Goal: Information Seeking & Learning: Find specific fact

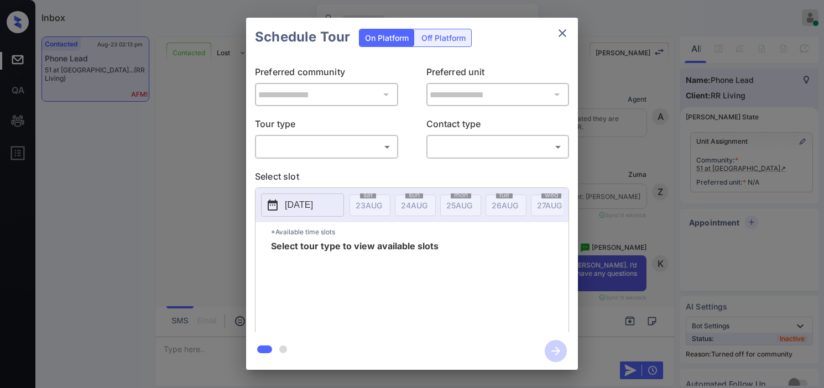
scroll to position [939, 0]
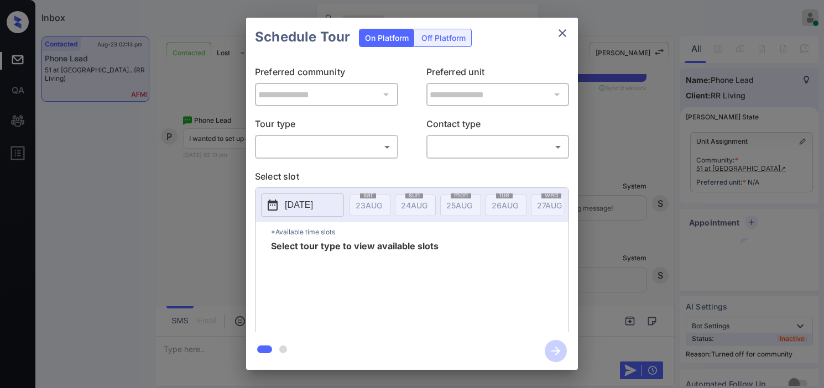
click at [341, 150] on body "Inbox [PERSON_NAME] Online Set yourself offline Set yourself on break Profile S…" at bounding box center [412, 194] width 824 height 388
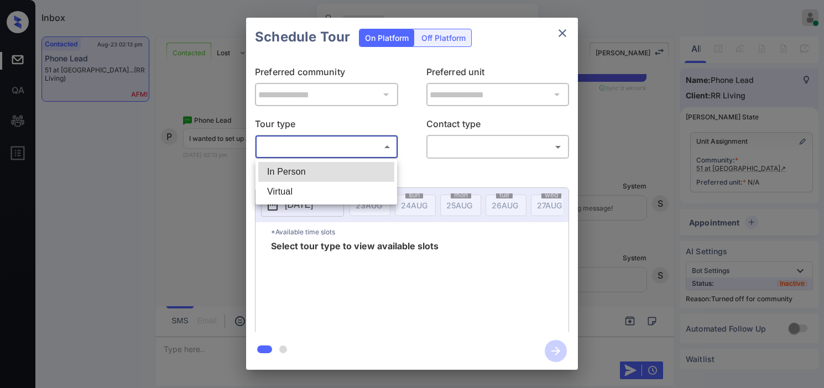
click at [221, 187] on div at bounding box center [412, 194] width 824 height 388
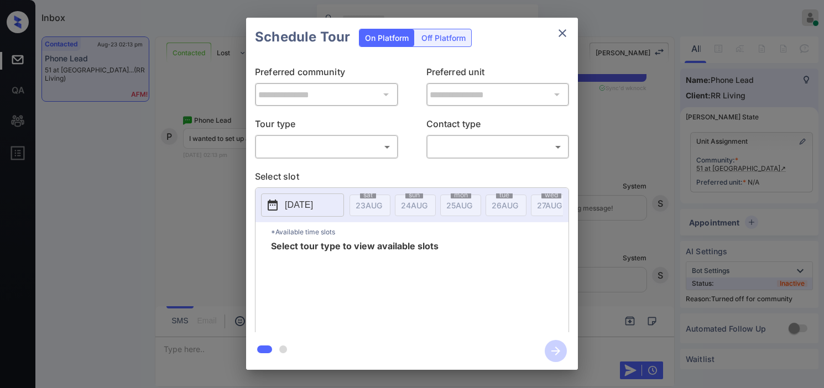
click at [218, 188] on div "**********" at bounding box center [412, 193] width 824 height 387
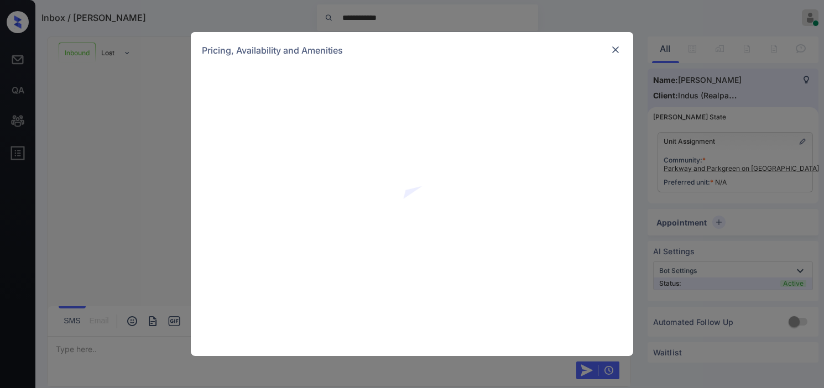
scroll to position [244, 0]
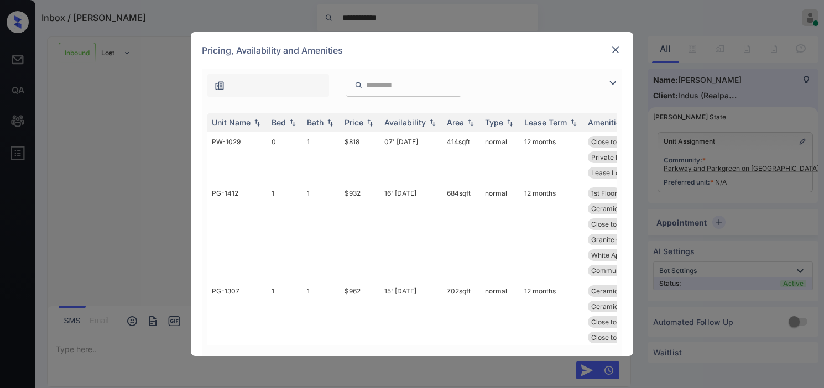
click at [611, 80] on img at bounding box center [612, 82] width 13 height 13
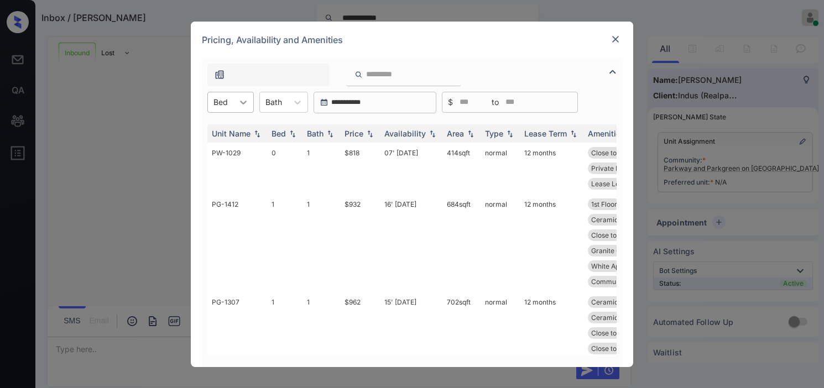
click at [234, 103] on div at bounding box center [243, 102] width 20 height 20
click at [229, 140] on div "1" at bounding box center [230, 149] width 46 height 20
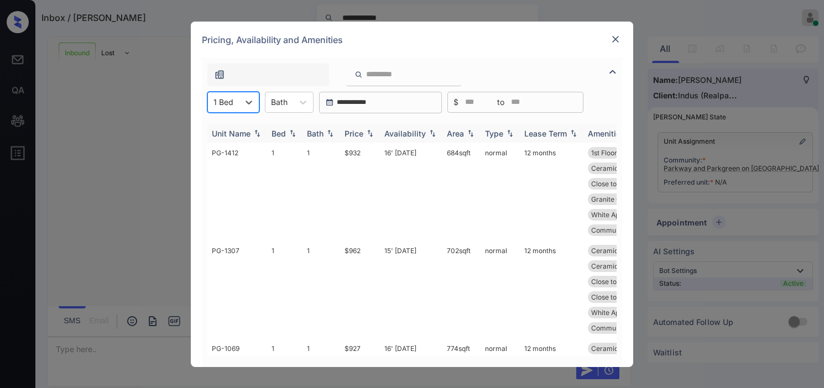
click at [366, 136] on img at bounding box center [369, 133] width 11 height 8
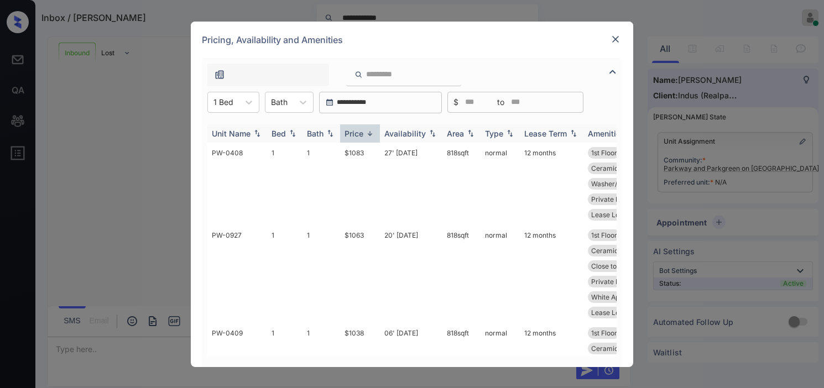
click at [366, 136] on img at bounding box center [369, 133] width 11 height 8
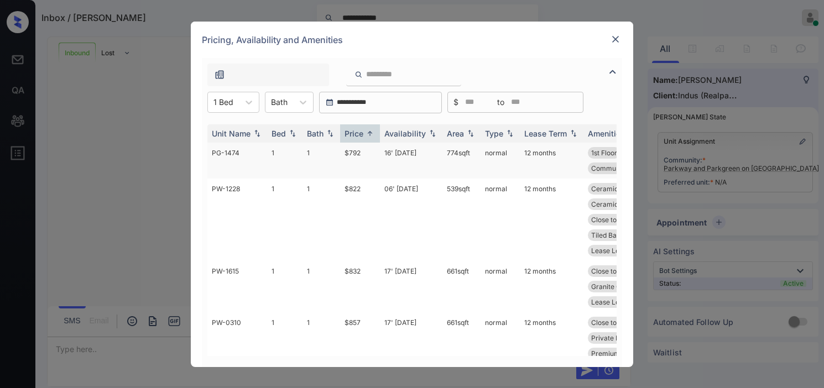
click at [353, 157] on td "$792" at bounding box center [360, 161] width 40 height 36
click at [357, 149] on td "$792" at bounding box center [360, 161] width 40 height 36
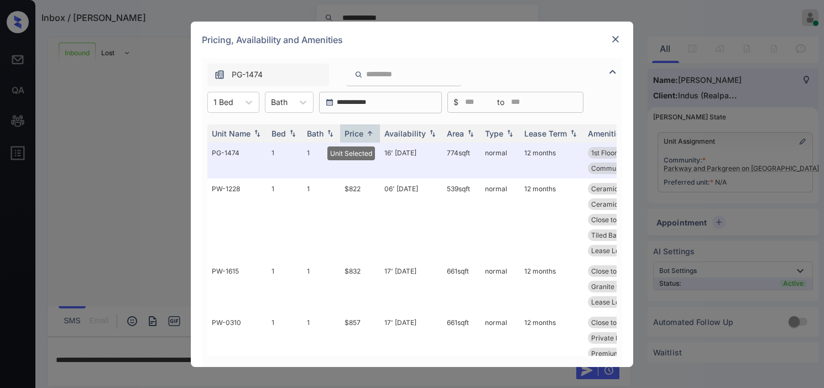
click at [615, 38] on img at bounding box center [615, 39] width 11 height 11
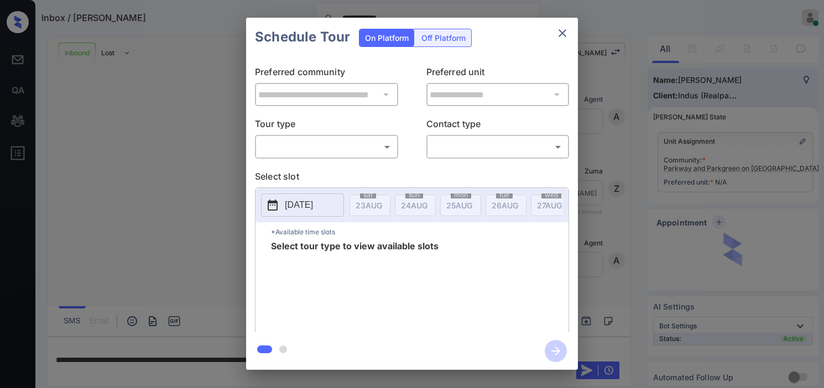
scroll to position [244, 0]
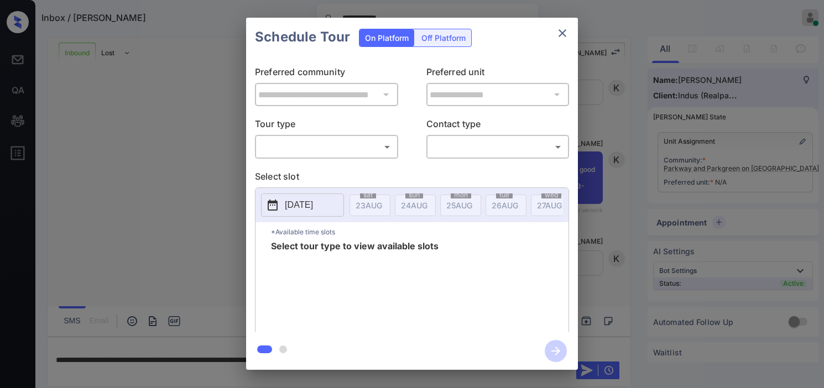
click at [335, 135] on div "​ ​" at bounding box center [326, 147] width 143 height 24
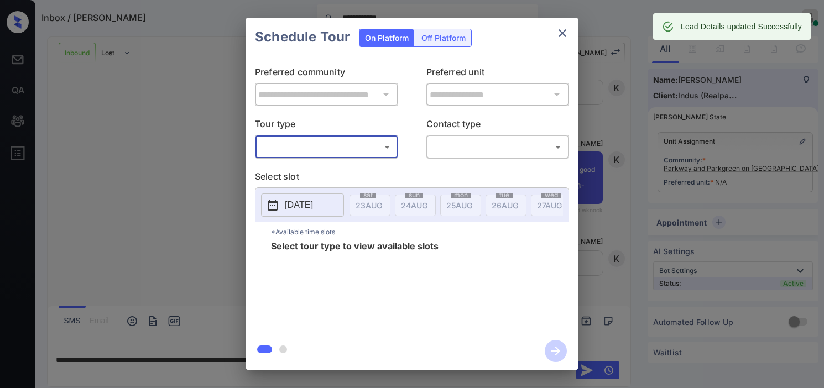
click at [335, 148] on body "**********" at bounding box center [412, 194] width 824 height 388
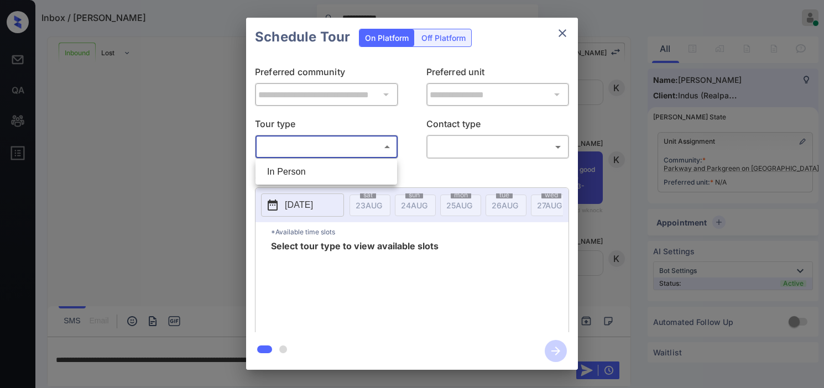
type input "**********"
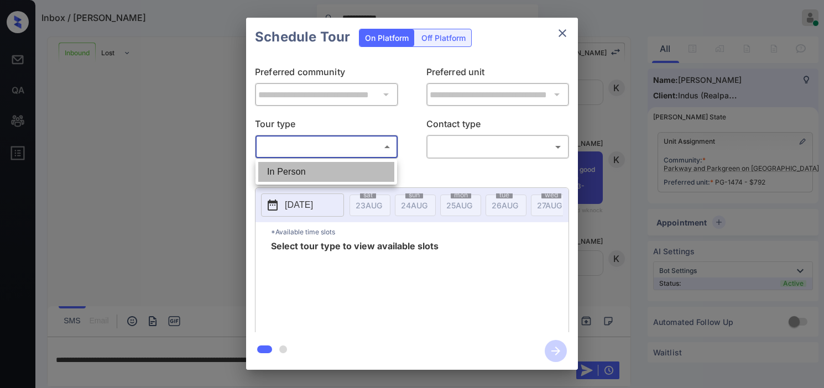
click at [317, 169] on li "In Person" at bounding box center [326, 172] width 136 height 20
type input "********"
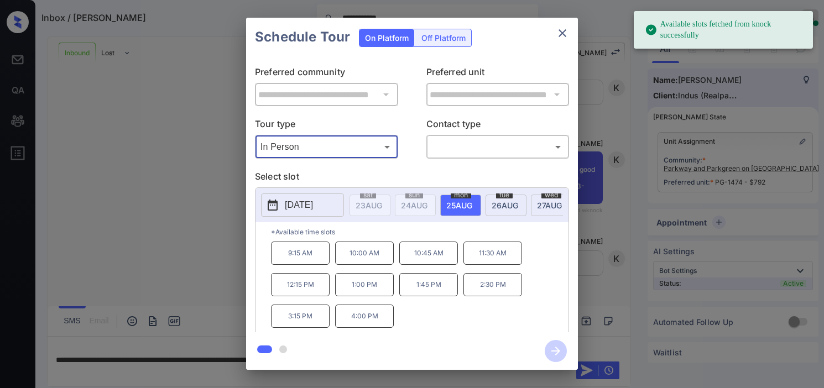
click at [289, 203] on p "[DATE]" at bounding box center [299, 204] width 28 height 13
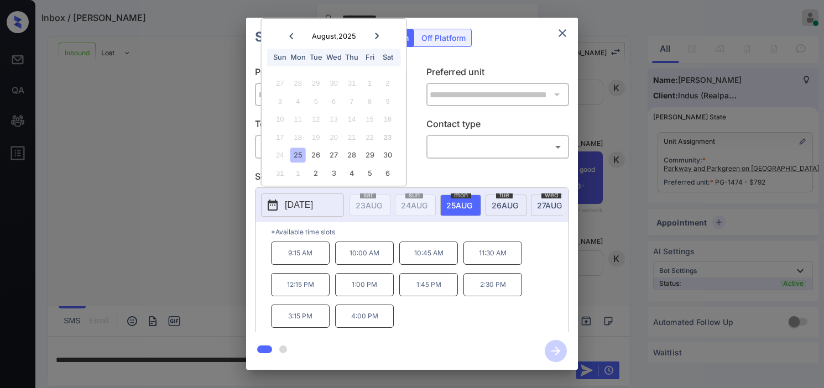
click at [181, 146] on div "**********" at bounding box center [412, 193] width 824 height 387
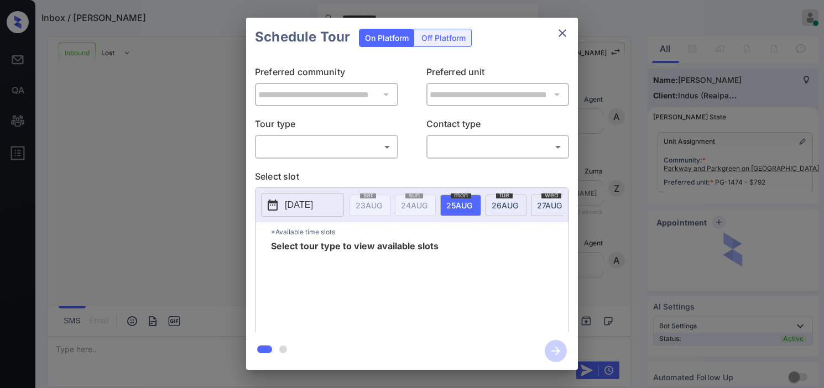
click at [358, 139] on body "**********" at bounding box center [412, 194] width 824 height 388
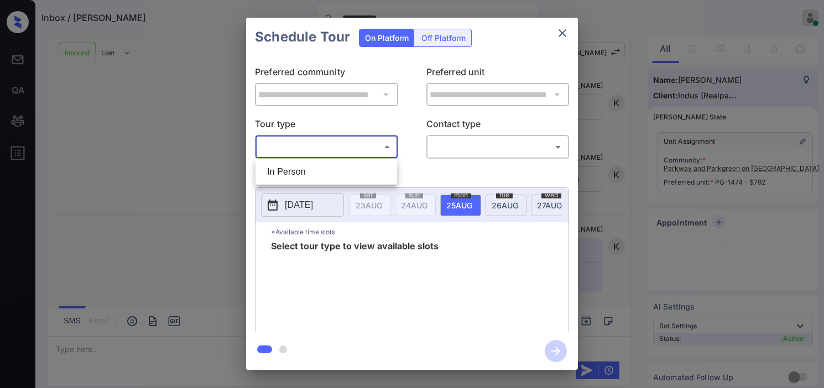
click at [346, 172] on li "In Person" at bounding box center [326, 172] width 136 height 20
type input "********"
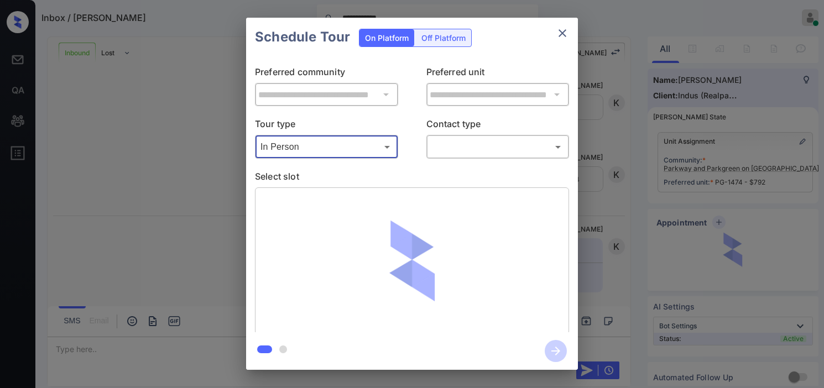
click at [458, 144] on div at bounding box center [412, 194] width 824 height 388
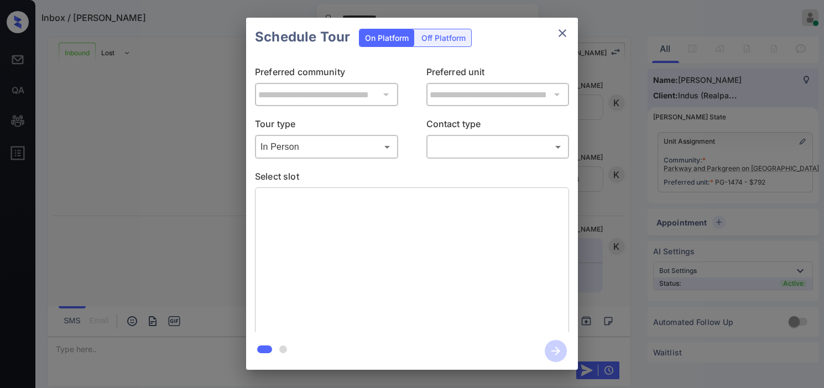
click at [462, 149] on body "**********" at bounding box center [412, 194] width 824 height 388
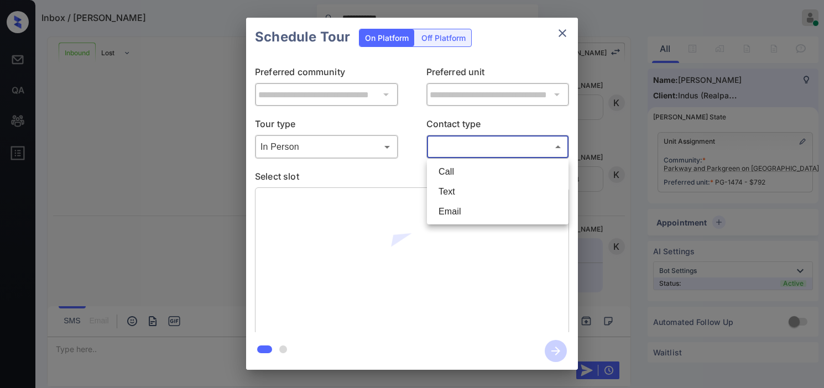
click at [460, 190] on li "Text" at bounding box center [497, 192] width 136 height 20
type input "****"
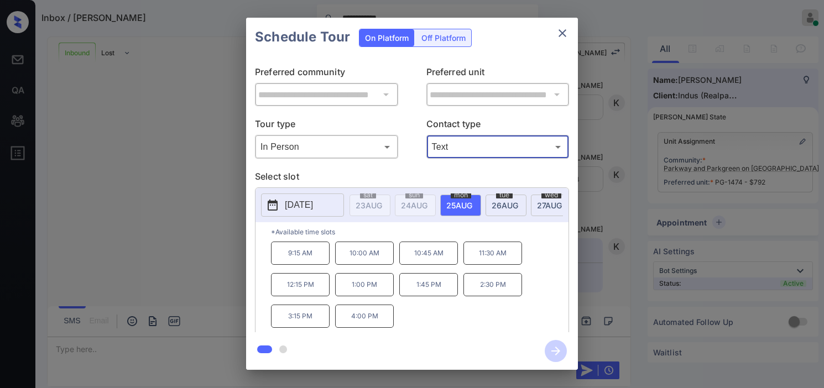
click at [369, 295] on p "1:00 PM" at bounding box center [364, 284] width 59 height 23
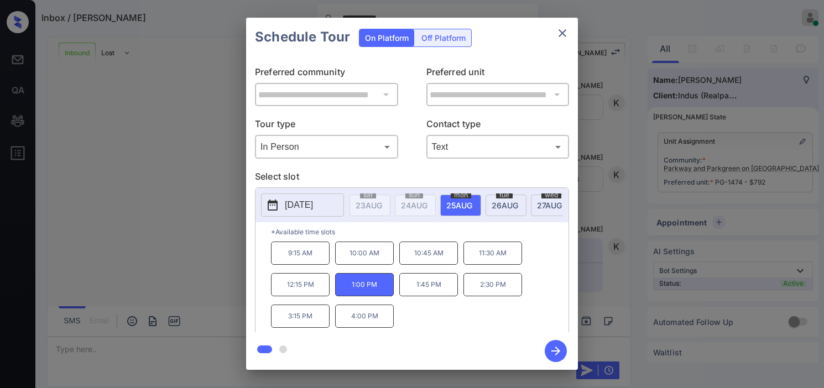
click at [553, 349] on icon "button" at bounding box center [555, 351] width 22 height 22
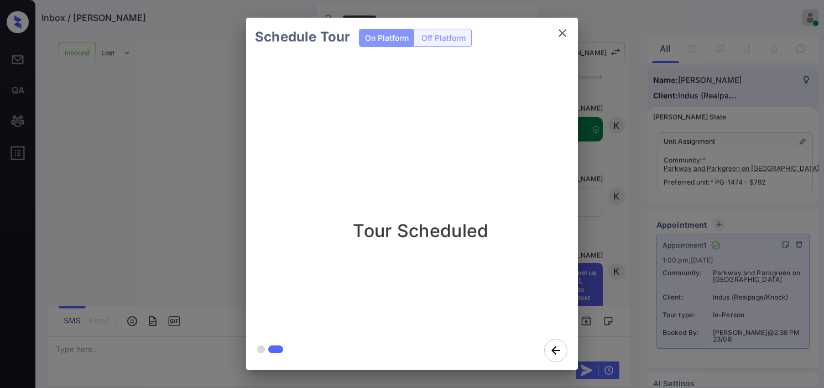
scroll to position [913, 0]
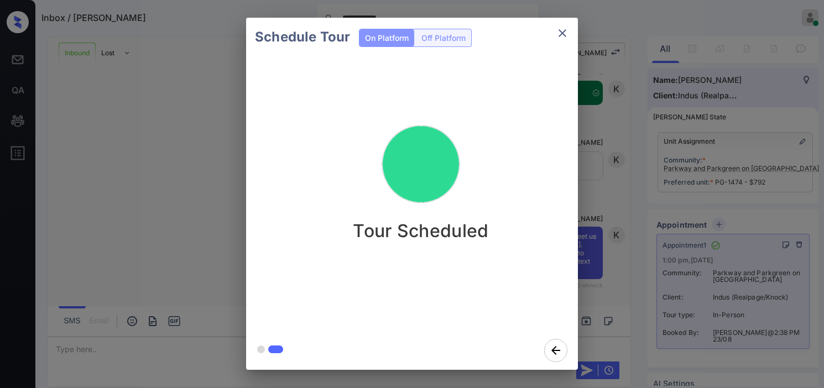
click at [603, 192] on div "Schedule Tour On Platform Off Platform Tour Scheduled" at bounding box center [412, 193] width 824 height 387
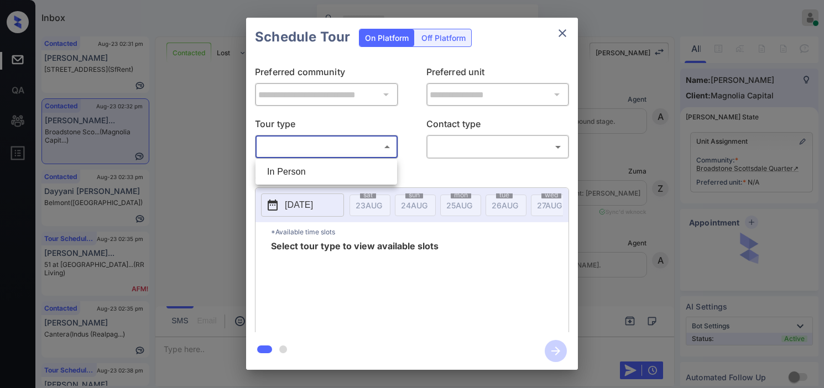
click at [365, 173] on li "In Person" at bounding box center [326, 172] width 136 height 20
type input "********"
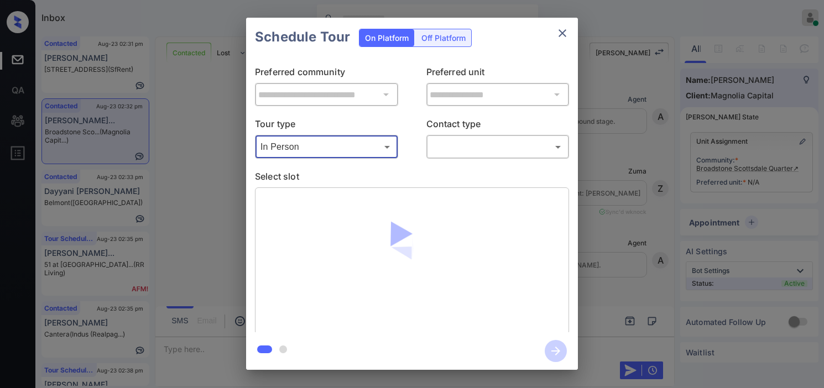
scroll to position [941, 0]
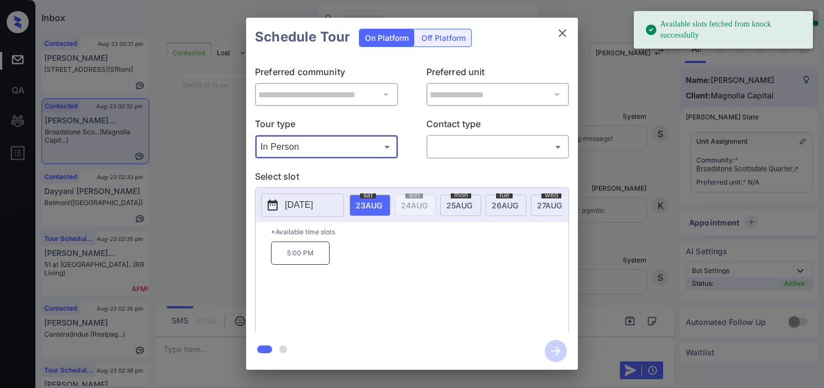
click at [277, 201] on icon at bounding box center [272, 204] width 13 height 13
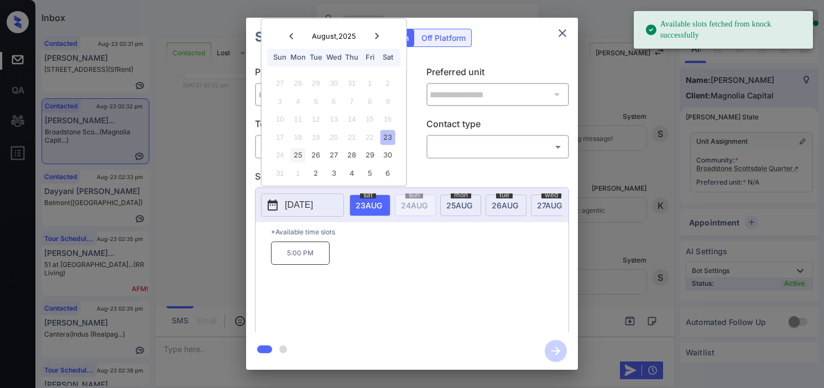
click at [297, 152] on div "25" at bounding box center [297, 155] width 15 height 15
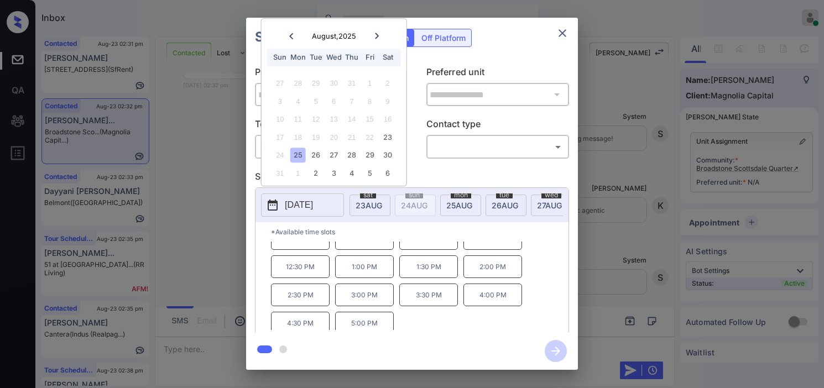
scroll to position [19, 0]
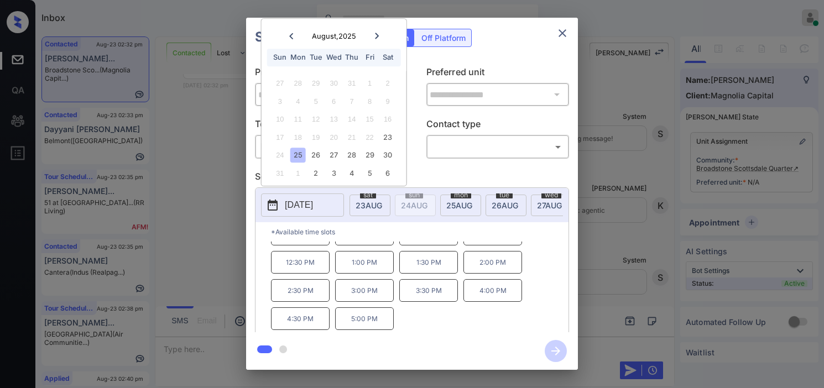
click at [246, 255] on div "**********" at bounding box center [412, 194] width 332 height 276
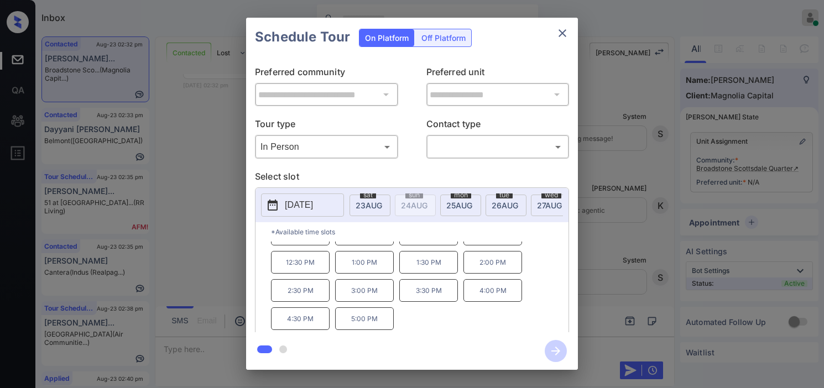
click at [208, 284] on div "**********" at bounding box center [412, 193] width 824 height 387
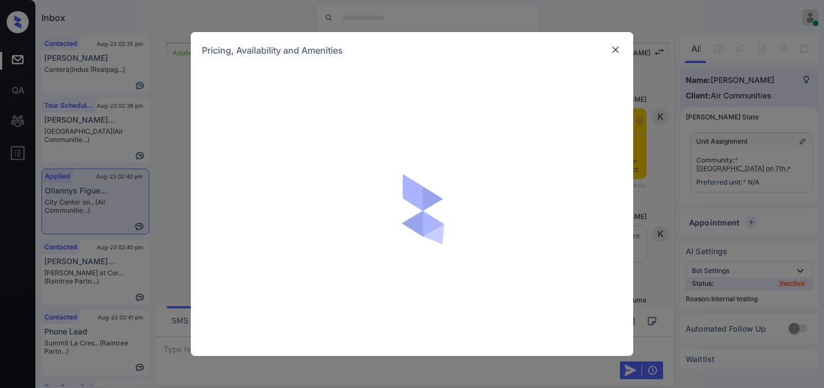
scroll to position [6896, 0]
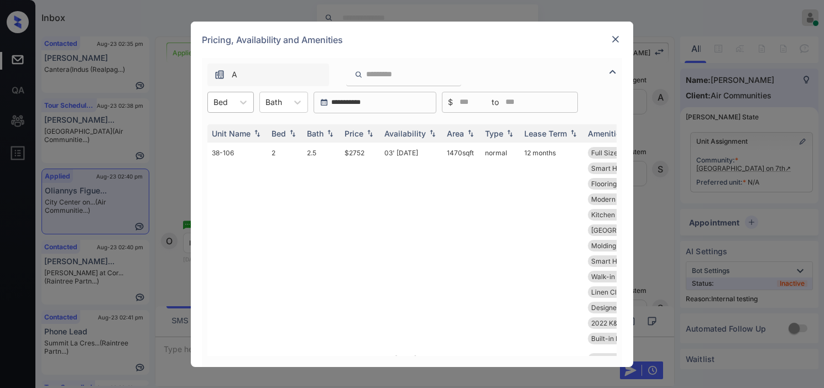
click at [230, 102] on div "Bed" at bounding box center [220, 102] width 25 height 16
click at [232, 130] on div "1" at bounding box center [230, 129] width 46 height 20
click at [369, 133] on img at bounding box center [369, 133] width 11 height 8
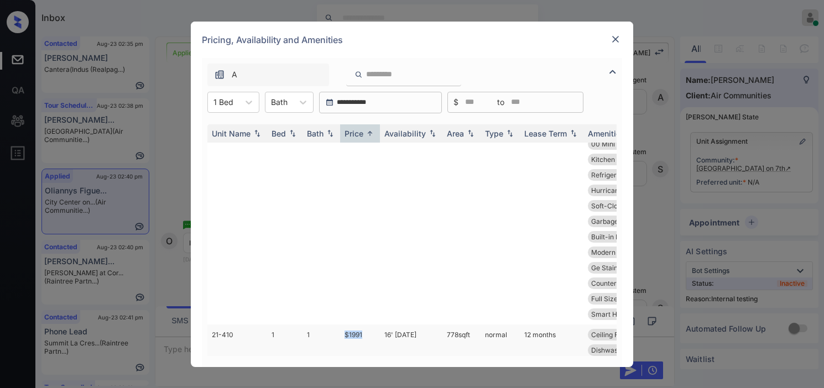
drag, startPoint x: 351, startPoint y: 301, endPoint x: 374, endPoint y: 301, distance: 22.7
copy td "$1991"
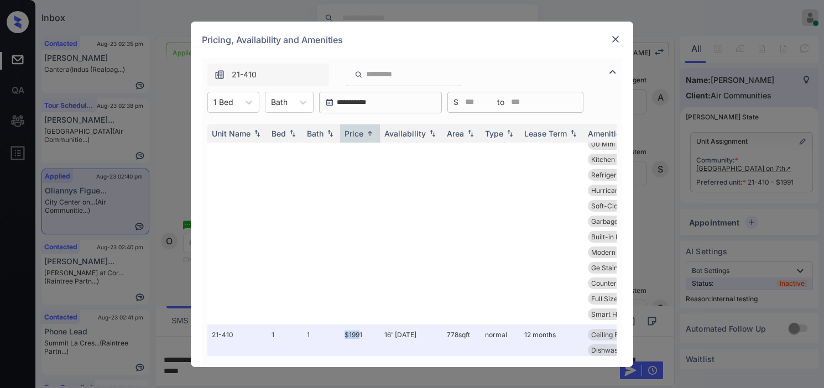
scroll to position [6969, 0]
click at [623, 41] on div "Pricing, Availability and Amenities" at bounding box center [412, 40] width 442 height 36
click at [620, 39] on img at bounding box center [615, 39] width 11 height 11
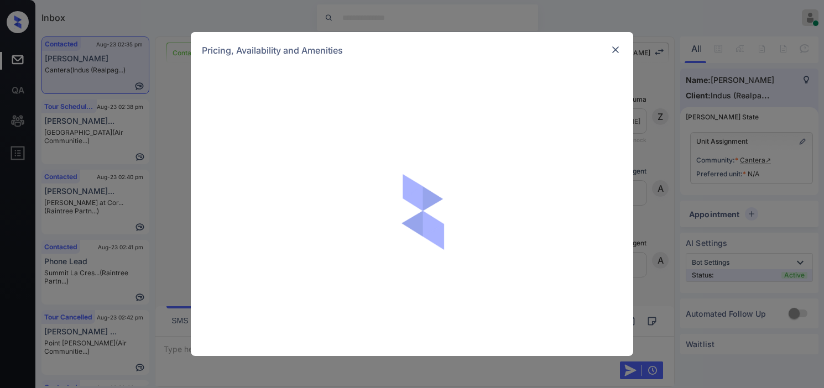
scroll to position [689, 0]
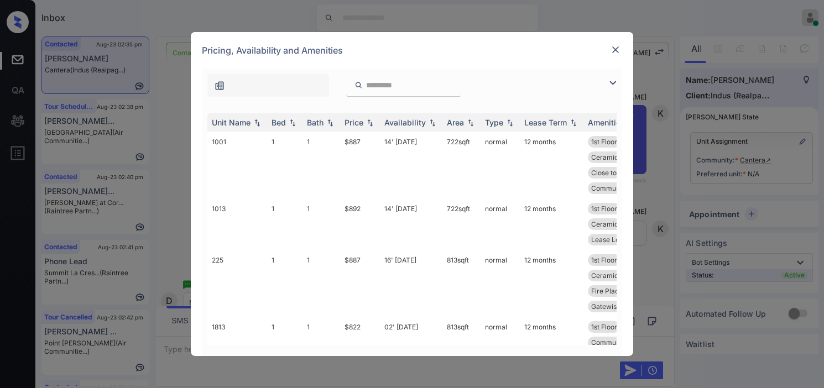
click at [610, 82] on img at bounding box center [612, 82] width 13 height 13
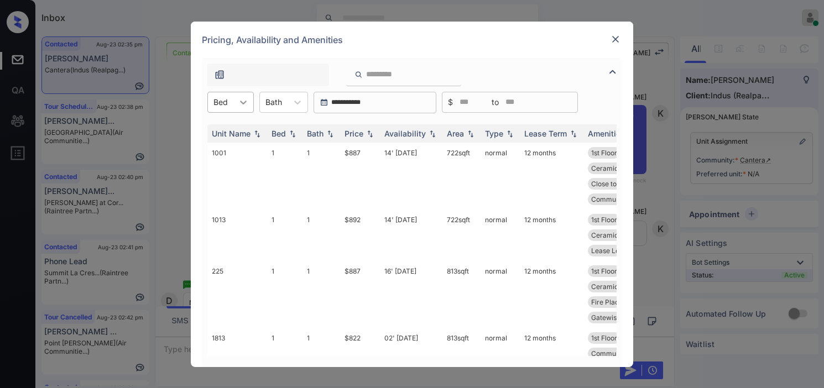
click at [234, 102] on div at bounding box center [243, 102] width 20 height 20
click at [224, 151] on div "2" at bounding box center [230, 149] width 46 height 20
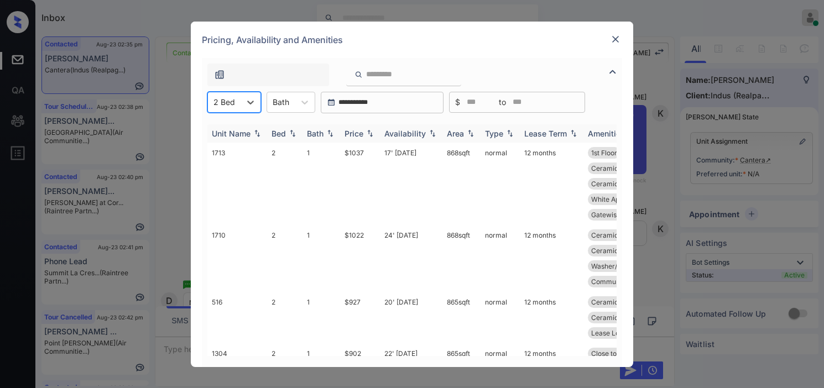
click at [368, 133] on img at bounding box center [369, 133] width 11 height 8
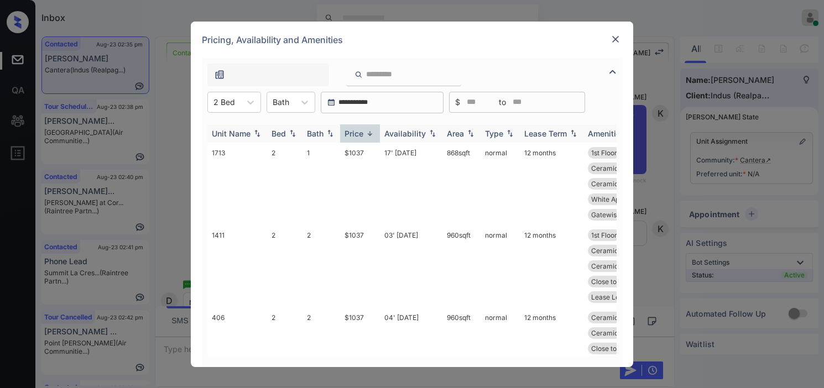
click at [368, 133] on img at bounding box center [369, 133] width 11 height 8
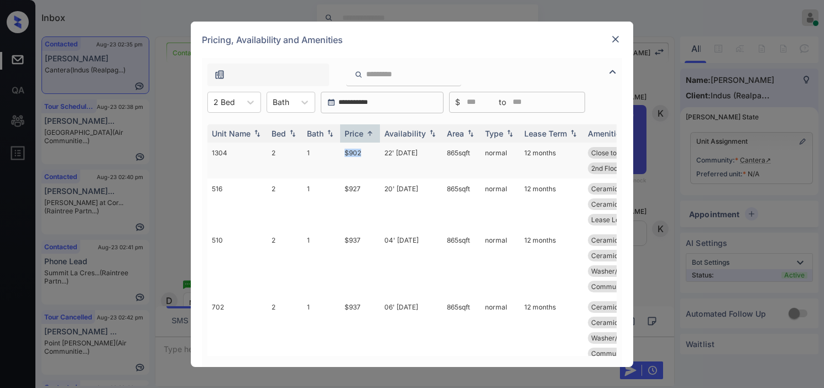
drag, startPoint x: 340, startPoint y: 153, endPoint x: 371, endPoint y: 152, distance: 30.4
click at [371, 152] on td "$902" at bounding box center [360, 161] width 40 height 36
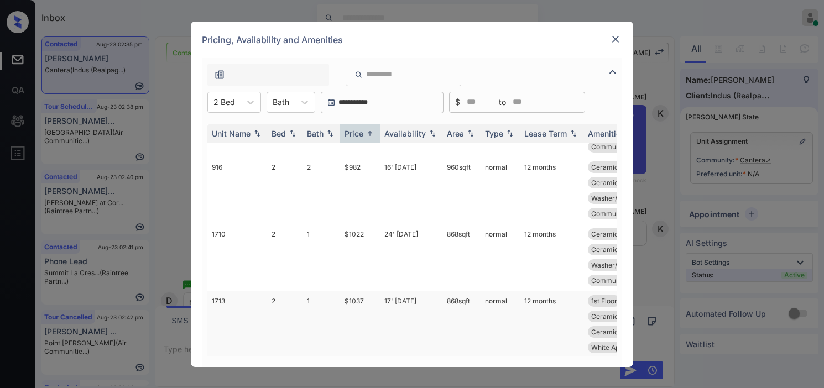
scroll to position [368, 0]
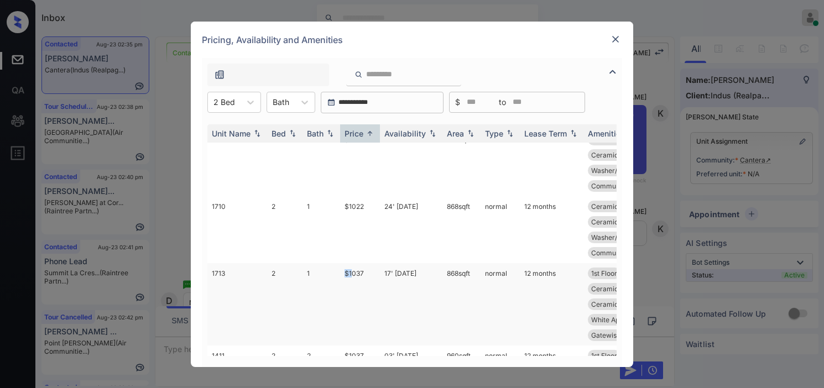
drag, startPoint x: 340, startPoint y: 269, endPoint x: 352, endPoint y: 269, distance: 11.6
click at [352, 269] on td "$1037" at bounding box center [360, 304] width 40 height 82
click at [301, 105] on icon at bounding box center [304, 102] width 11 height 11
click at [286, 151] on div "2" at bounding box center [290, 149] width 49 height 20
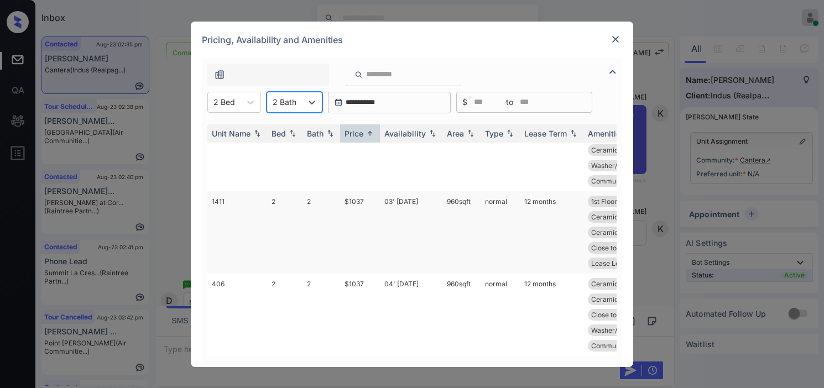
scroll to position [0, 0]
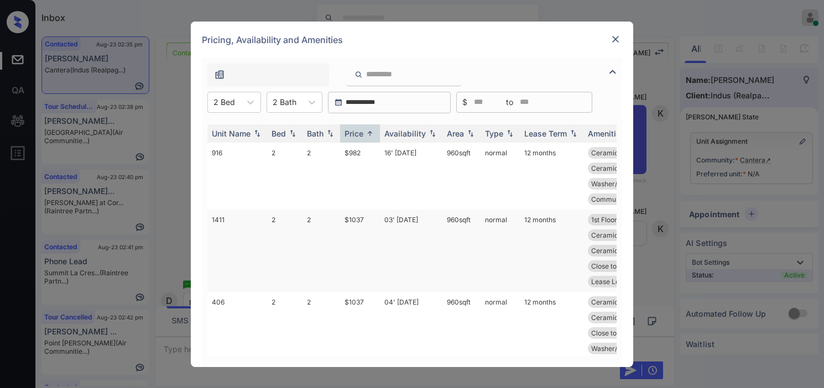
drag, startPoint x: 361, startPoint y: 216, endPoint x: 343, endPoint y: 217, distance: 18.2
click at [356, 217] on td "$1037" at bounding box center [360, 250] width 40 height 82
drag, startPoint x: 343, startPoint y: 217, endPoint x: 371, endPoint y: 217, distance: 28.2
click at [371, 217] on td "$1037" at bounding box center [360, 250] width 40 height 82
click at [360, 217] on td "$1037" at bounding box center [360, 250] width 40 height 82
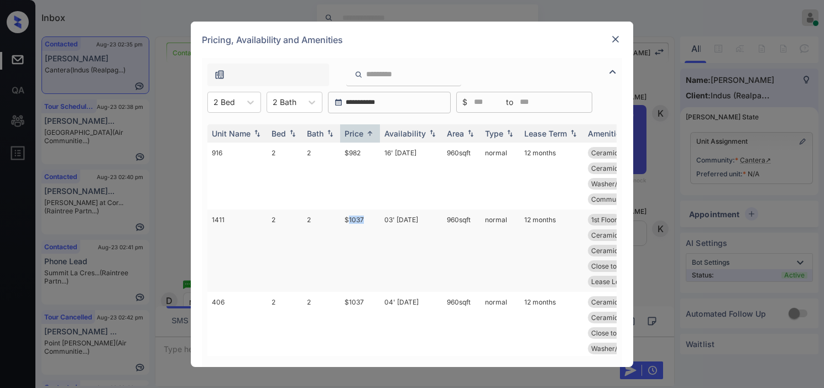
click at [360, 217] on td "$1037" at bounding box center [360, 250] width 40 height 82
click at [343, 212] on td "$1037" at bounding box center [360, 250] width 40 height 82
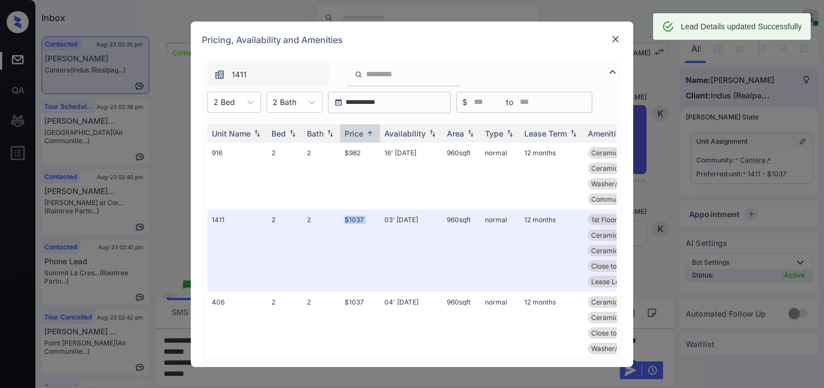
copy td "$1037"
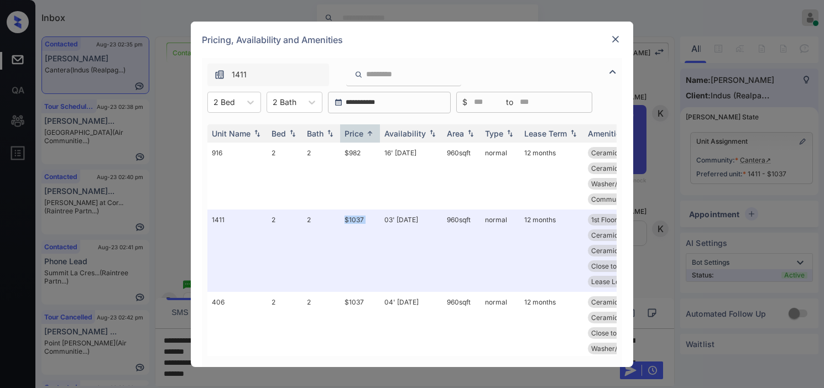
click at [618, 34] on img at bounding box center [615, 39] width 11 height 11
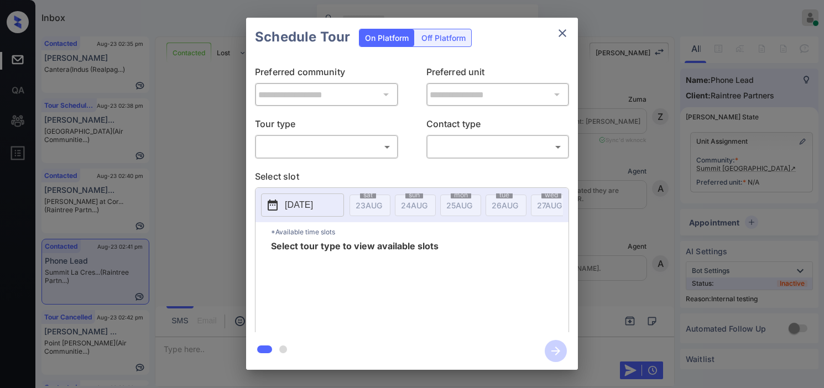
click at [303, 149] on body "Inbox Kristine Capara Online Set yourself offline Set yourself on break Profile…" at bounding box center [412, 194] width 824 height 388
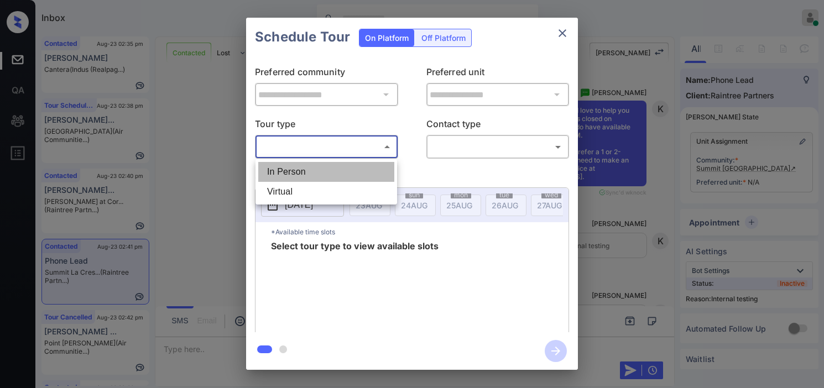
click at [303, 168] on li "In Person" at bounding box center [326, 172] width 136 height 20
type input "********"
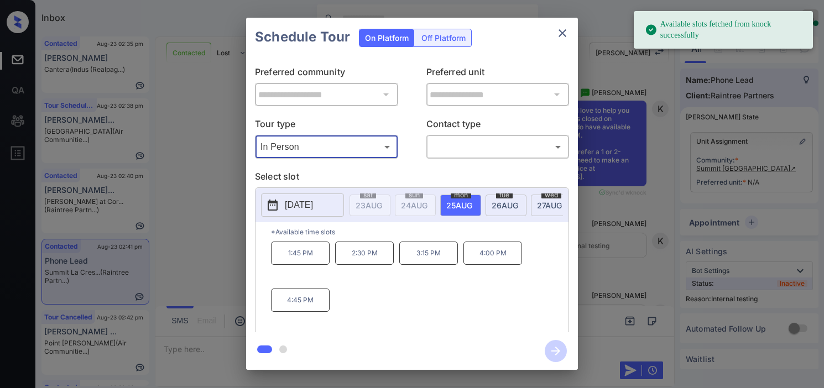
click at [275, 205] on icon at bounding box center [273, 205] width 10 height 11
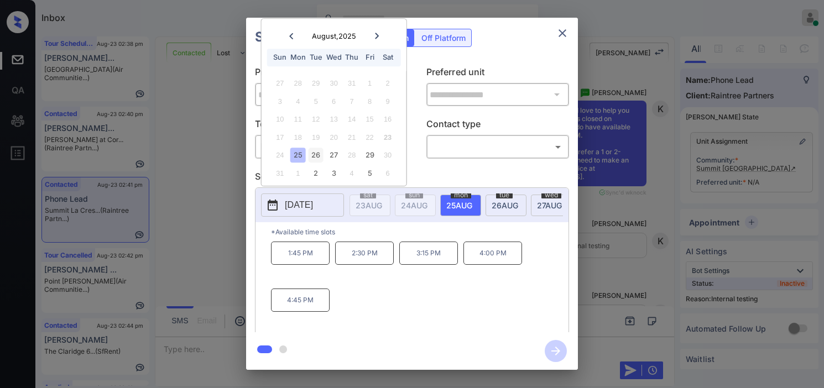
click at [318, 152] on div "26" at bounding box center [315, 155] width 15 height 15
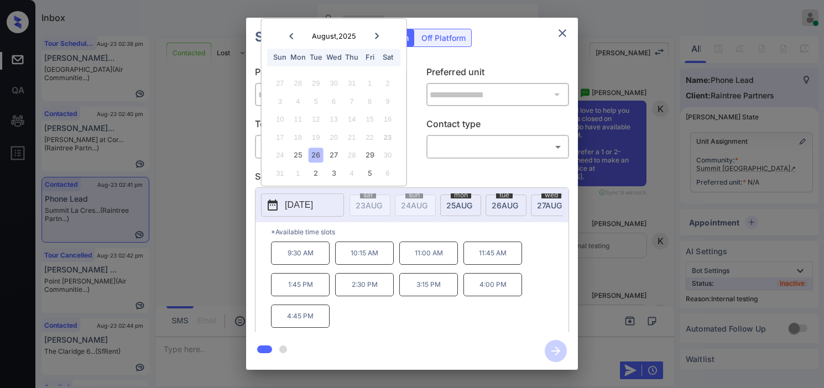
drag, startPoint x: 326, startPoint y: 151, endPoint x: 358, endPoint y: 151, distance: 32.1
click at [328, 151] on div "27" at bounding box center [333, 155] width 15 height 15
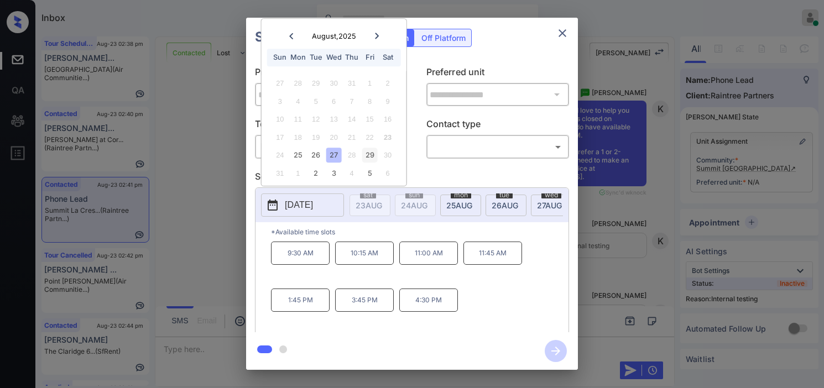
click at [369, 148] on div "29" at bounding box center [369, 155] width 15 height 15
click at [373, 170] on div "5" at bounding box center [369, 173] width 15 height 15
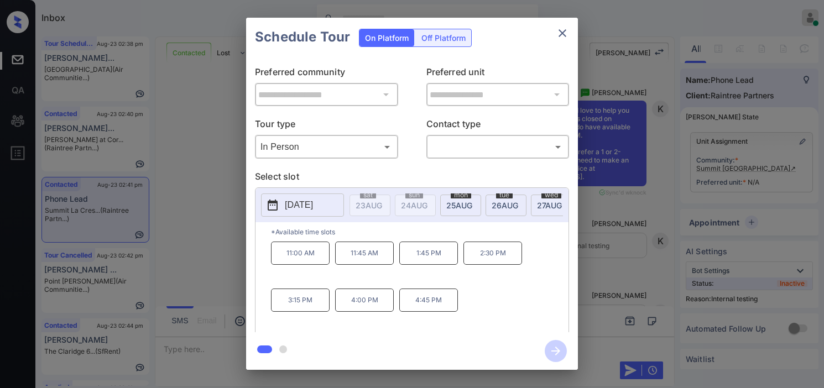
click at [192, 164] on div "**********" at bounding box center [412, 193] width 824 height 387
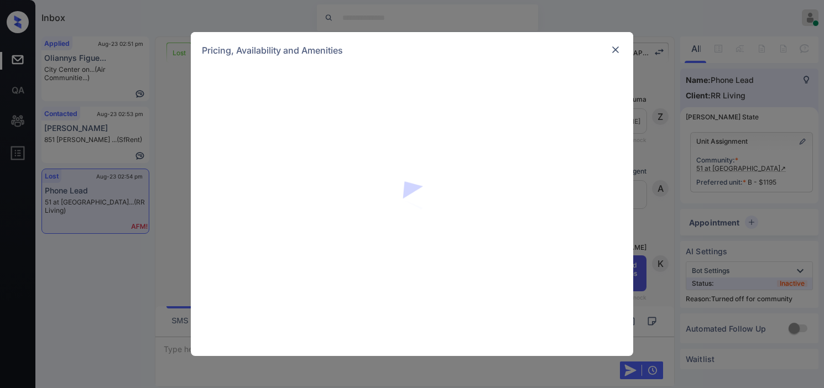
scroll to position [2704, 0]
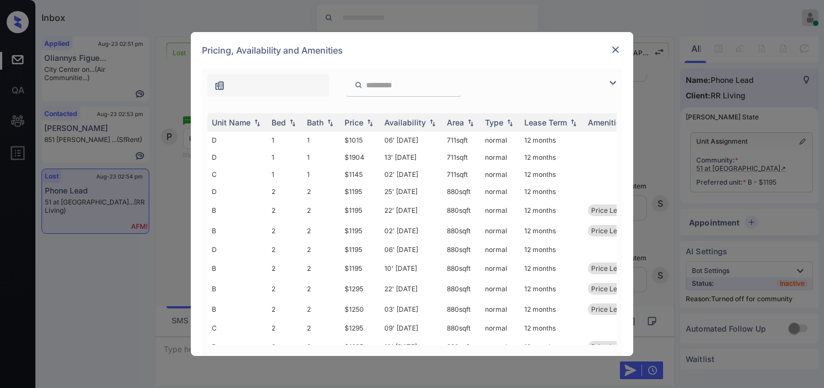
click at [614, 80] on img at bounding box center [612, 82] width 13 height 13
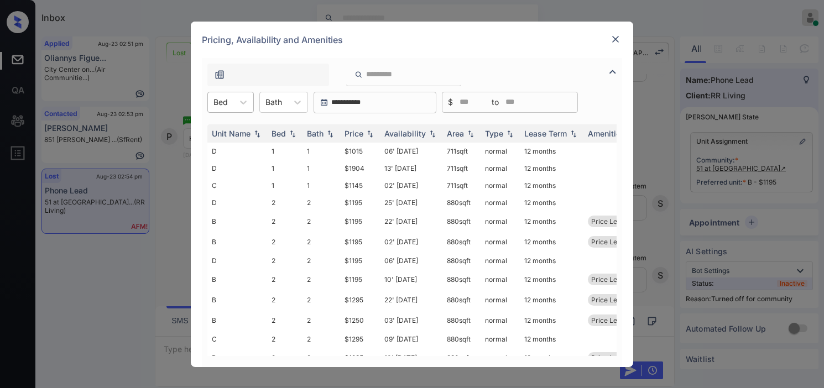
click at [226, 103] on div at bounding box center [220, 102] width 14 height 12
click at [225, 146] on div "2" at bounding box center [230, 149] width 46 height 20
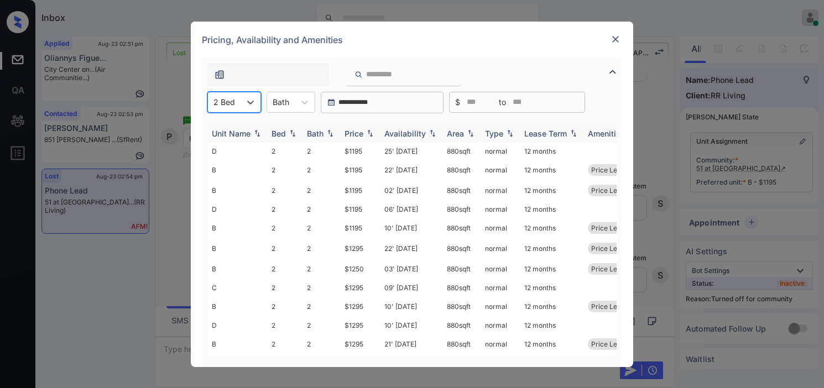
click at [369, 134] on img at bounding box center [369, 133] width 11 height 8
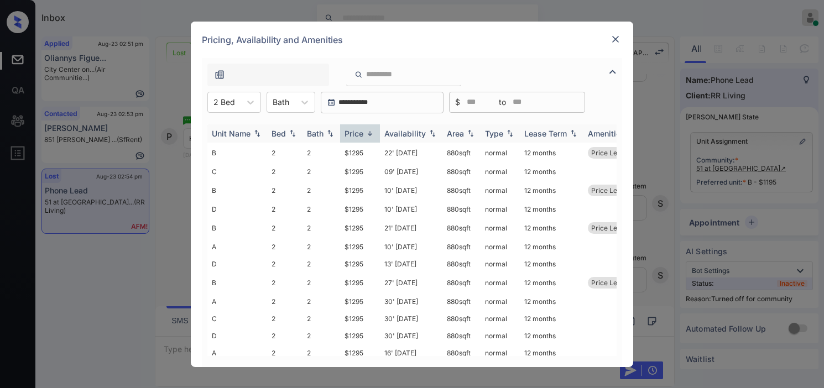
click at [369, 134] on img at bounding box center [369, 133] width 11 height 8
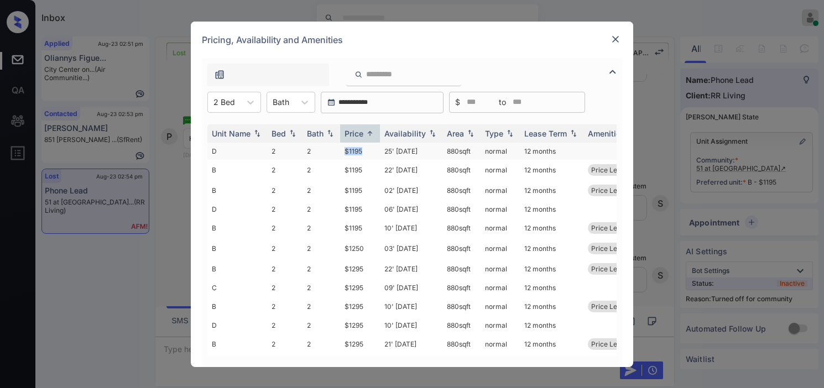
drag, startPoint x: 334, startPoint y: 149, endPoint x: 369, endPoint y: 152, distance: 34.9
click at [369, 152] on tr "D 2 2 $1195 25' Jul 25 880 sqft normal 12 months" at bounding box center [496, 151] width 578 height 17
copy tr "$1195"
click at [369, 152] on td "$1195" at bounding box center [360, 151] width 40 height 17
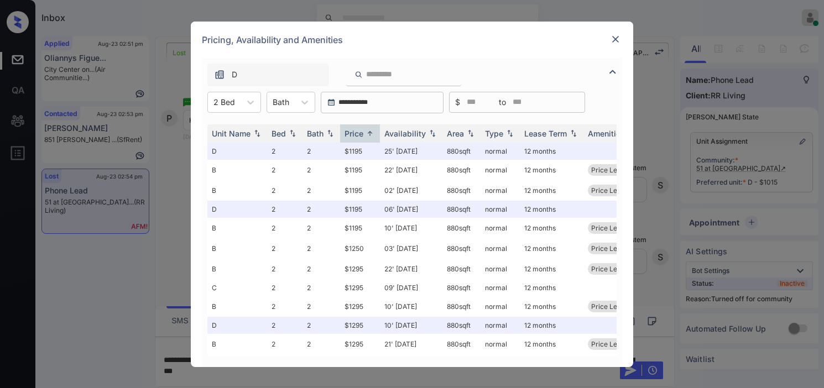
click at [612, 35] on img at bounding box center [615, 39] width 11 height 11
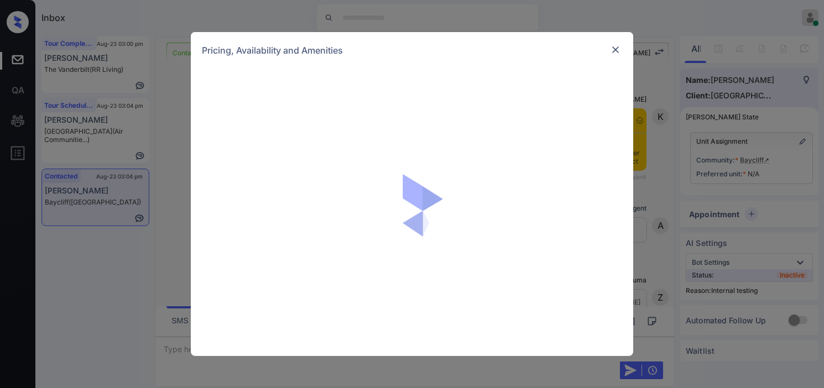
scroll to position [1984, 0]
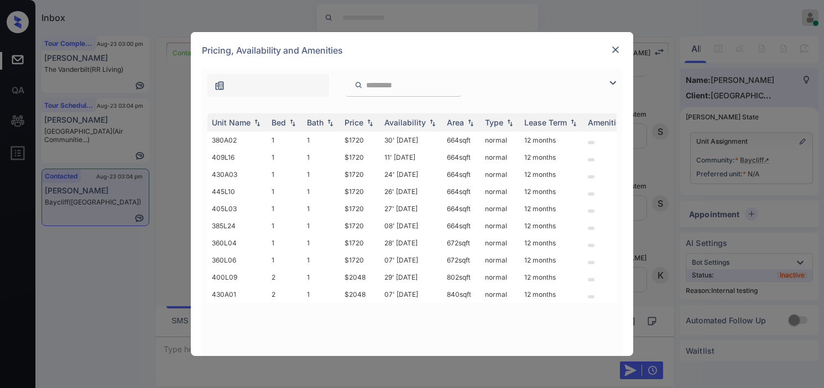
drag, startPoint x: 619, startPoint y: 83, endPoint x: 580, endPoint y: 81, distance: 38.7
click at [619, 82] on div at bounding box center [615, 82] width 13 height 13
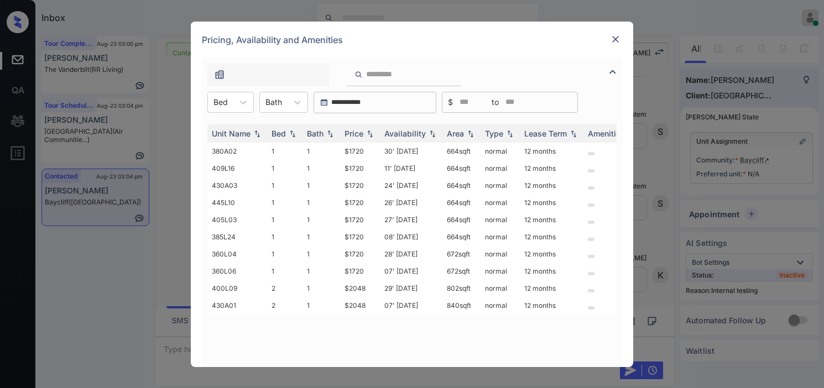
drag, startPoint x: 229, startPoint y: 102, endPoint x: 222, endPoint y: 115, distance: 15.1
click at [227, 102] on div "Bed" at bounding box center [220, 102] width 25 height 16
click at [218, 130] on div "1" at bounding box center [230, 129] width 46 height 20
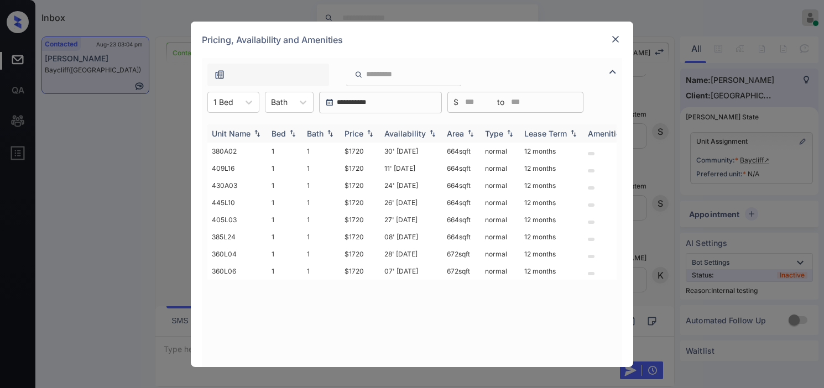
click at [427, 133] on img at bounding box center [432, 133] width 11 height 8
drag, startPoint x: 338, startPoint y: 146, endPoint x: 365, endPoint y: 146, distance: 26.5
click at [365, 146] on tr "360L06 1 1 $1720 07' [DATE] 672 sqft normal 12 months" at bounding box center [496, 151] width 578 height 17
click at [365, 146] on td "$1720" at bounding box center [360, 151] width 40 height 17
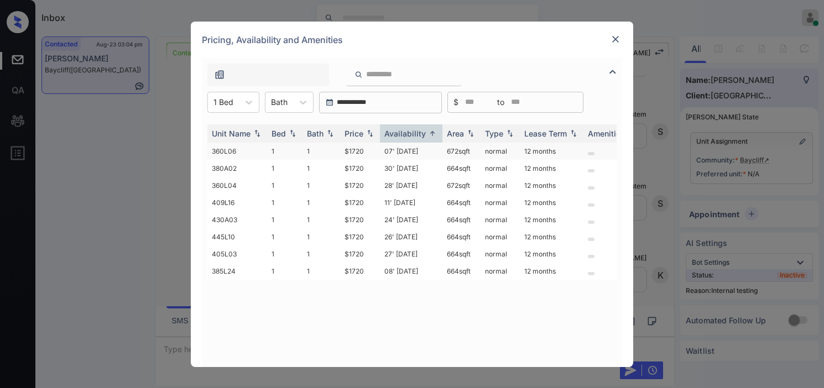
click at [365, 146] on td "$1720" at bounding box center [360, 151] width 40 height 17
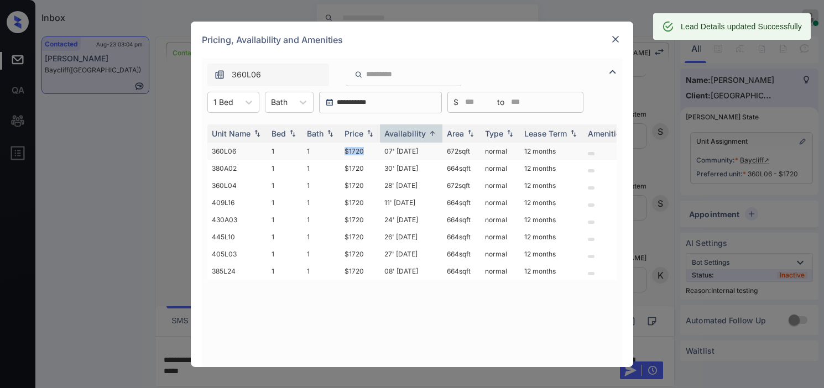
drag, startPoint x: 345, startPoint y: 146, endPoint x: 365, endPoint y: 148, distance: 20.5
click at [365, 148] on td "$1720" at bounding box center [360, 151] width 40 height 17
copy td "$1720"
click at [615, 37] on img at bounding box center [615, 39] width 11 height 11
